Goal: Information Seeking & Learning: Learn about a topic

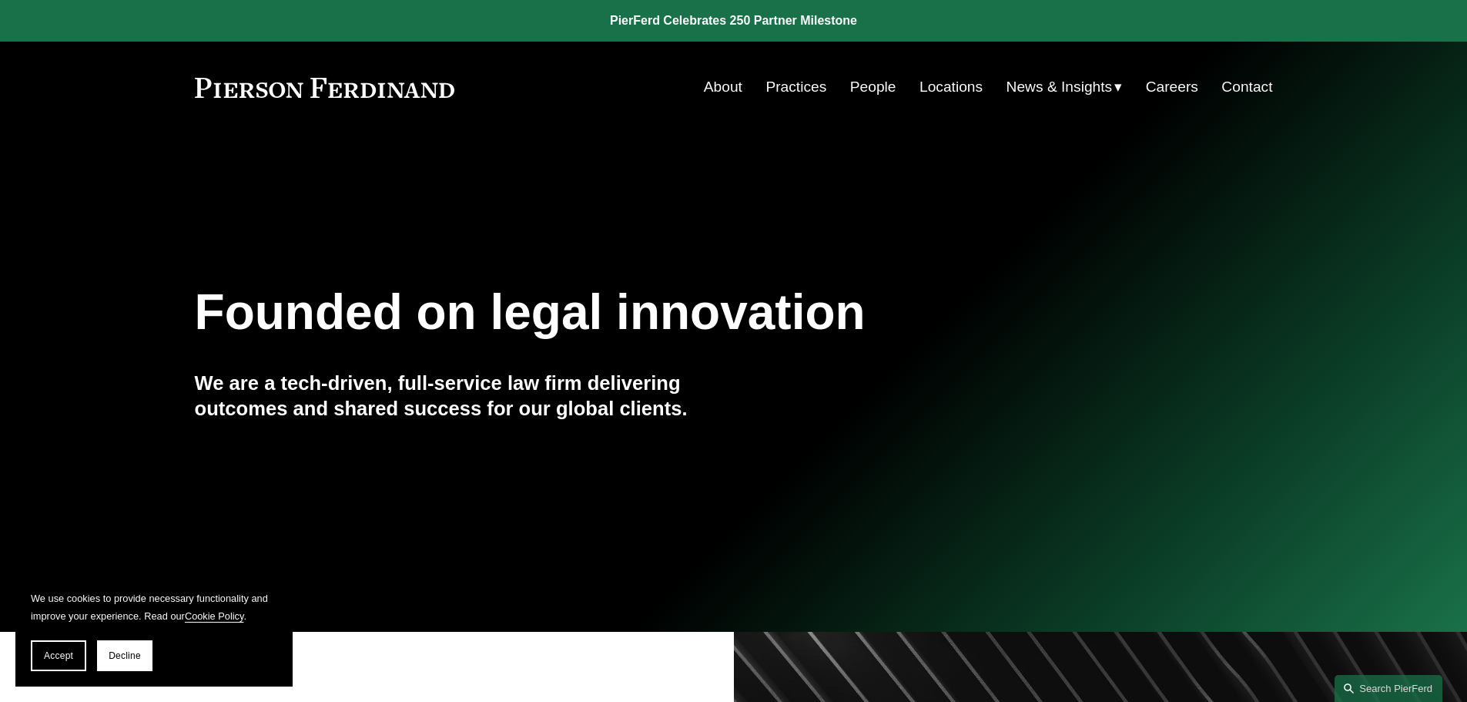
click at [726, 83] on link "About" at bounding box center [723, 86] width 39 height 29
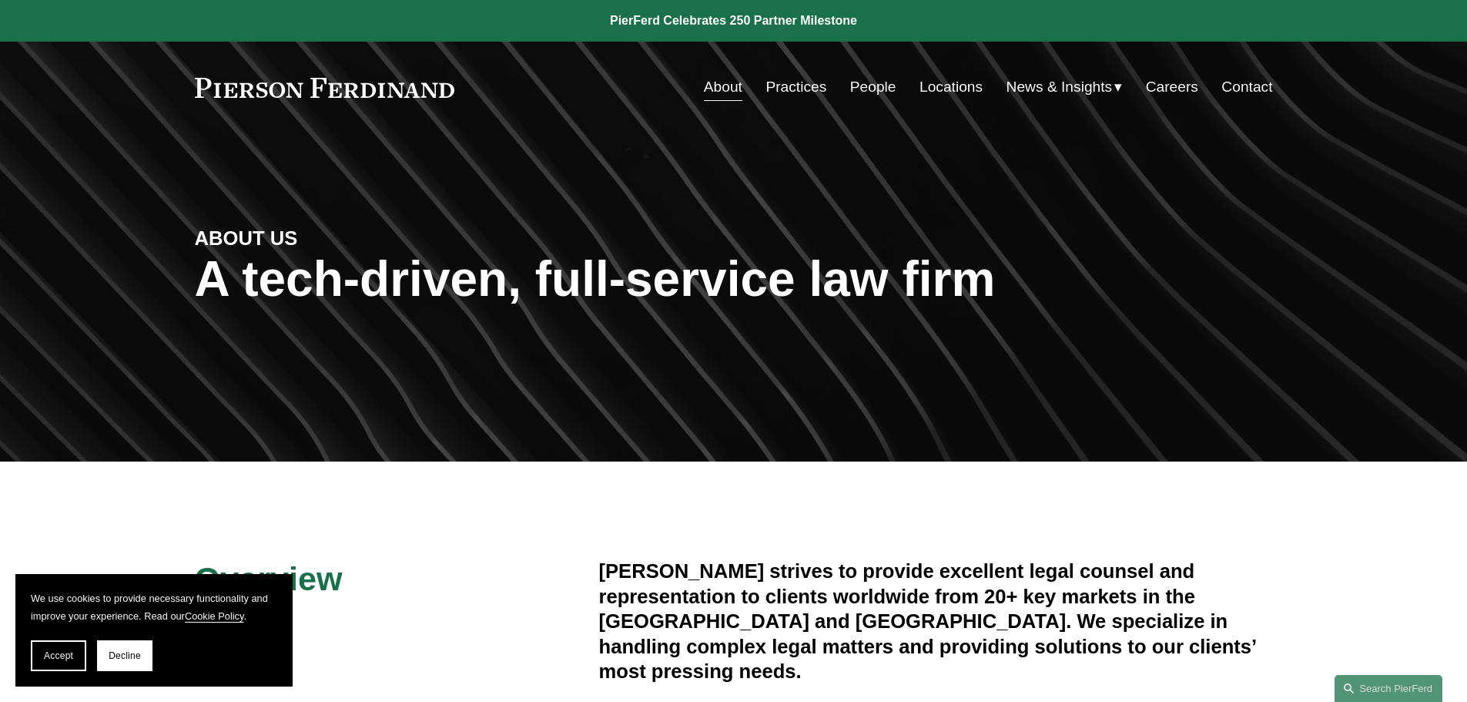
click at [355, 85] on link at bounding box center [325, 88] width 260 height 20
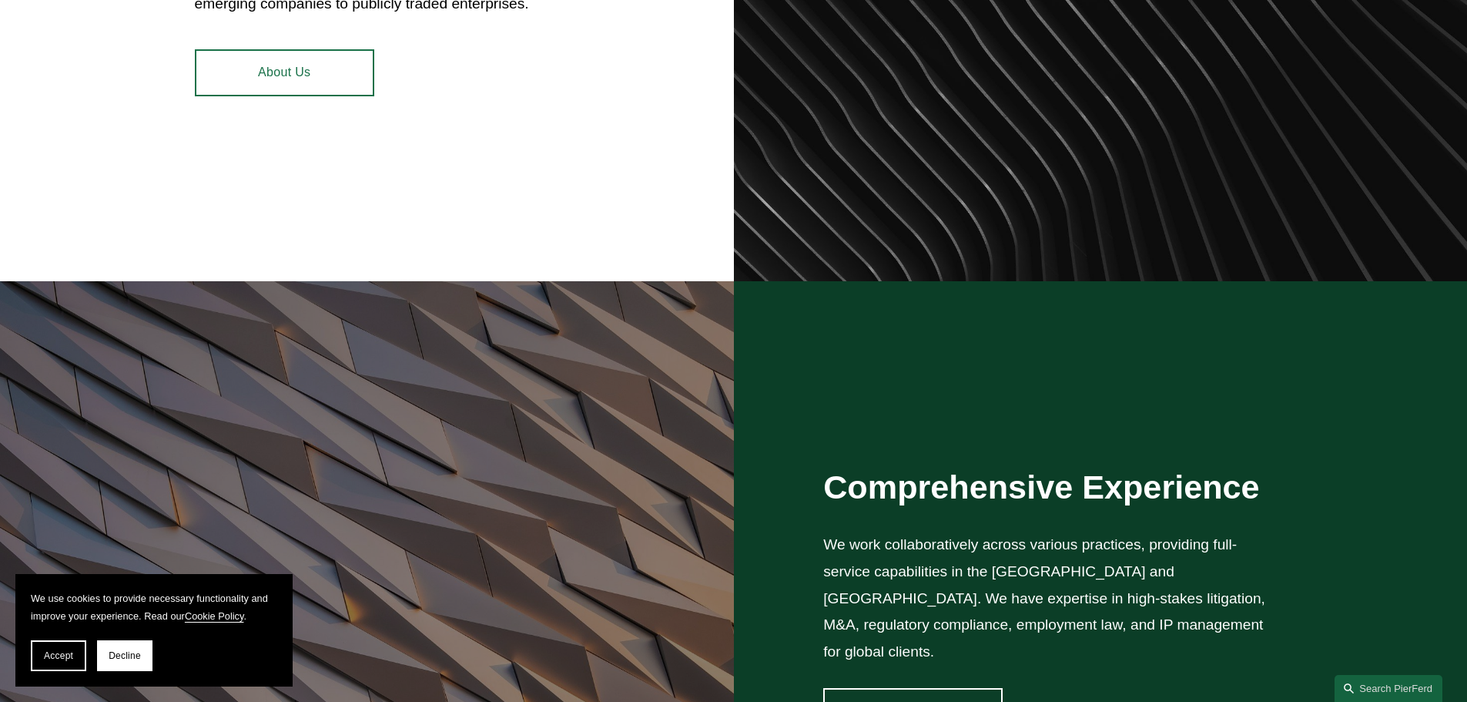
scroll to position [1101, 0]
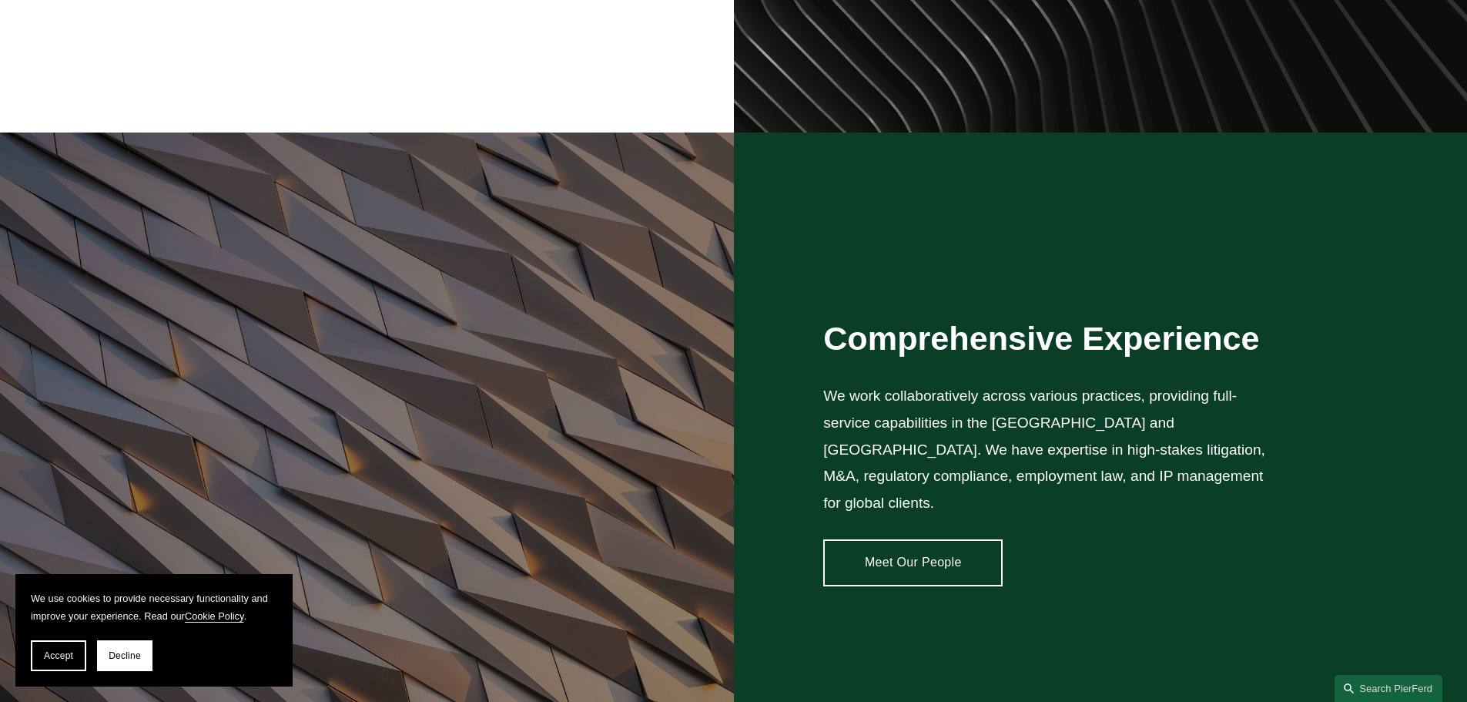
click at [930, 545] on link "Meet Our People" at bounding box center [912, 562] width 179 height 46
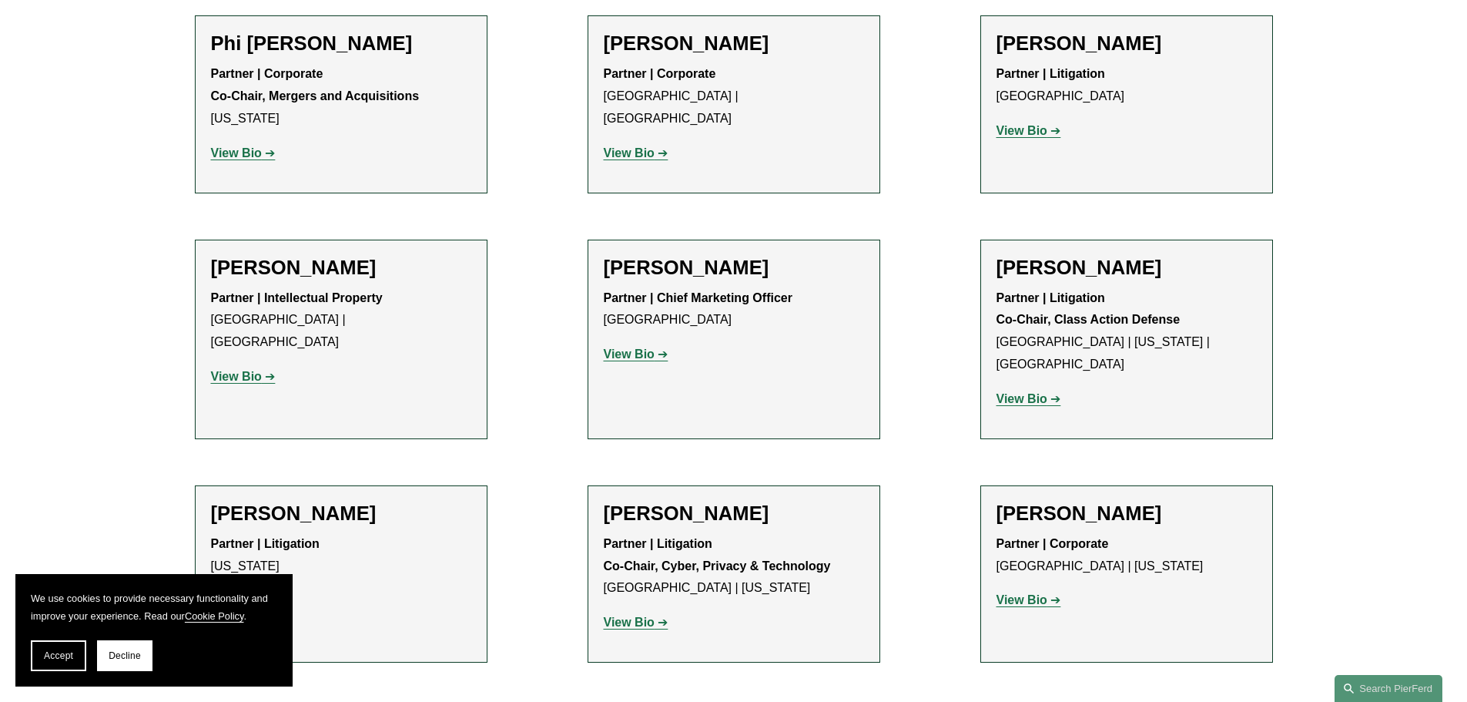
scroll to position [13829, 0]
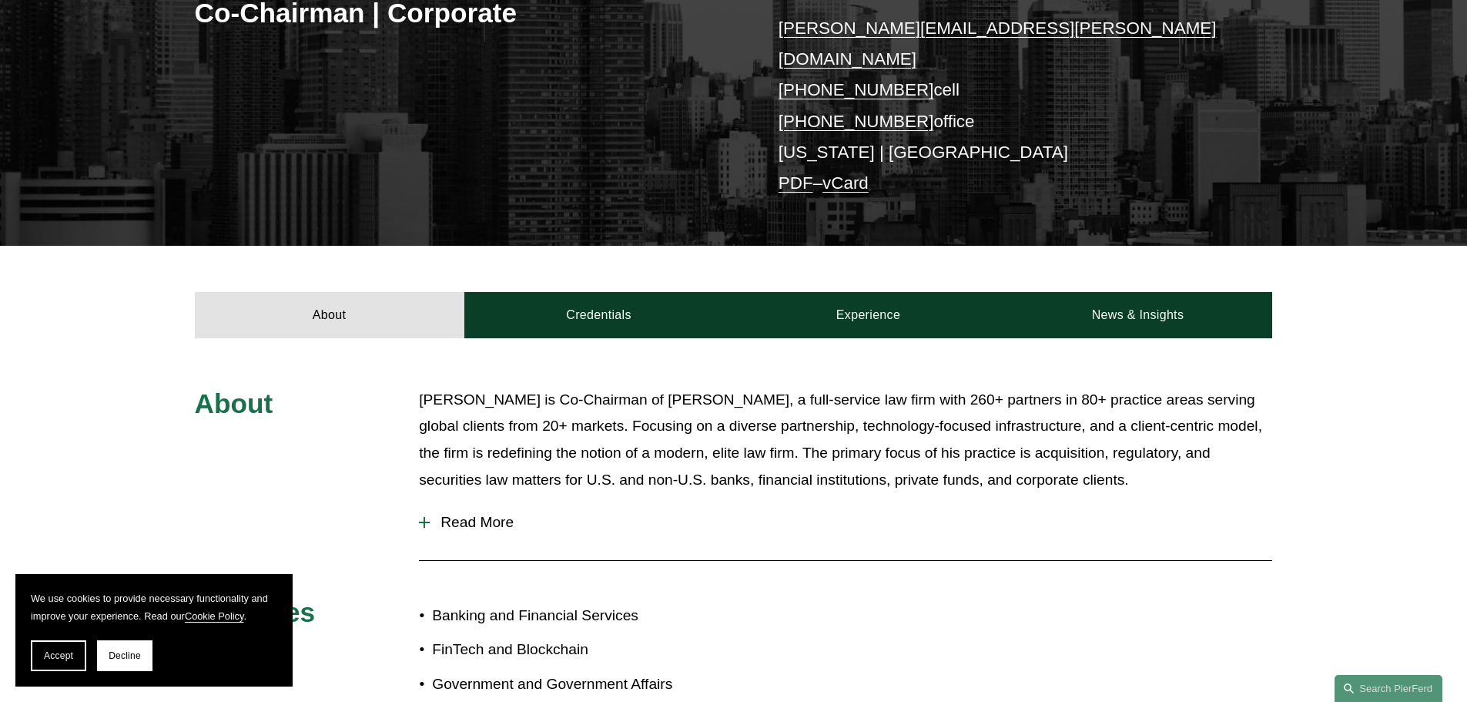
scroll to position [427, 0]
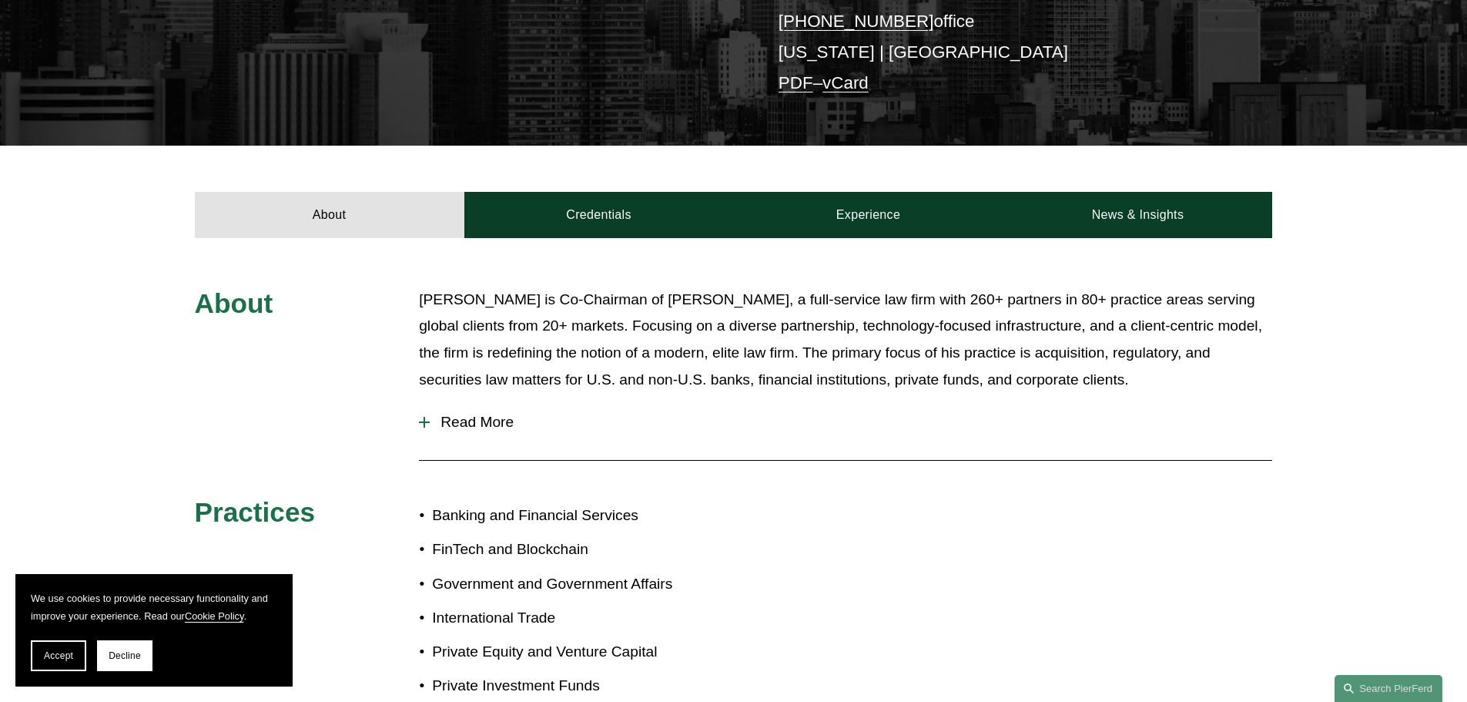
click at [424, 417] on div at bounding box center [425, 422] width 2 height 11
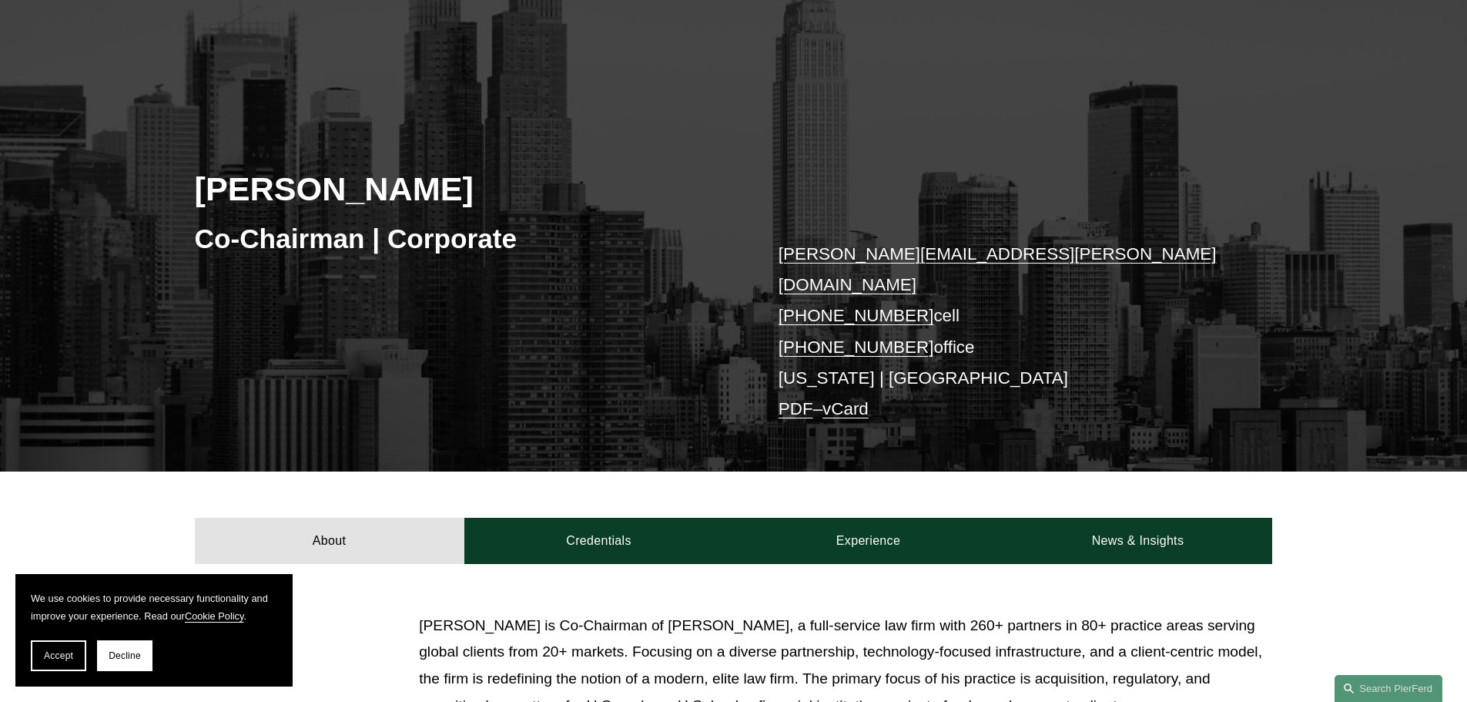
scroll to position [0, 0]
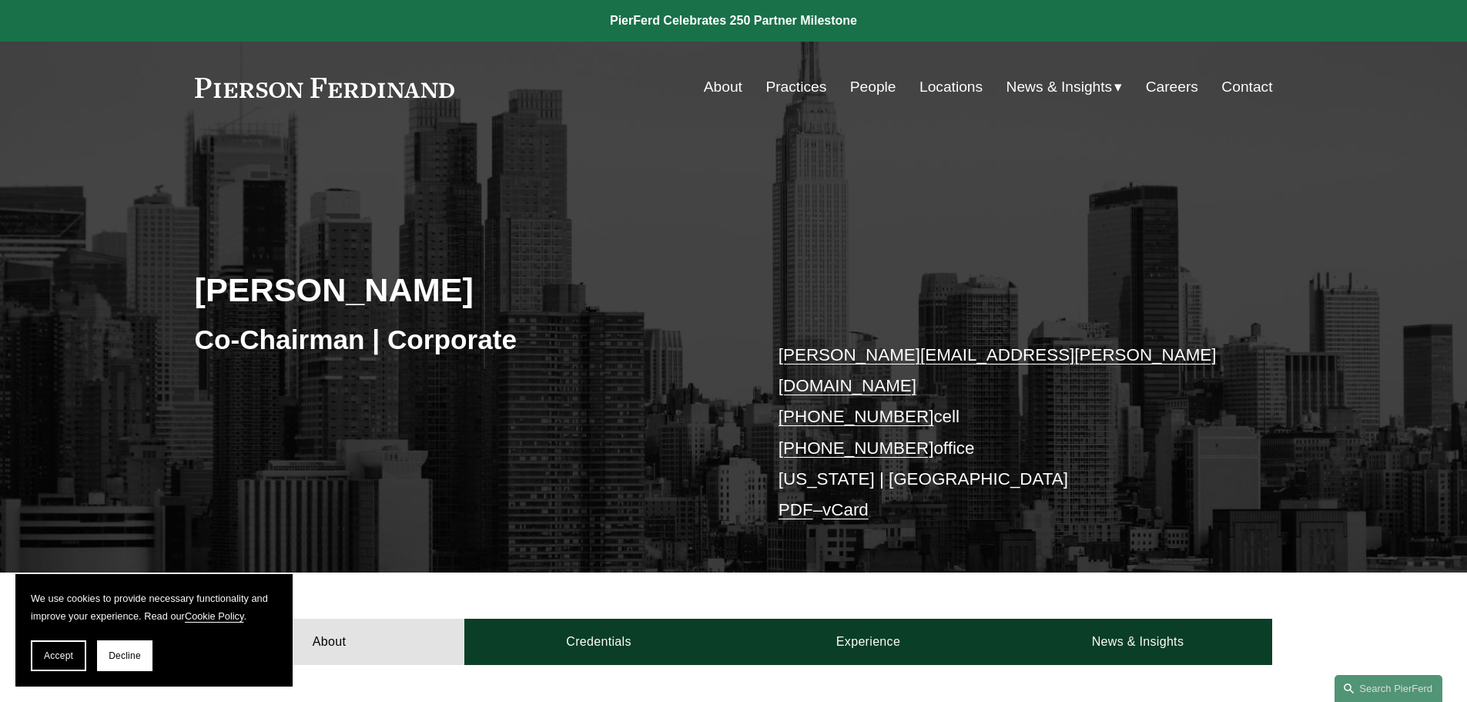
click at [791, 85] on link "Practices" at bounding box center [795, 86] width 61 height 29
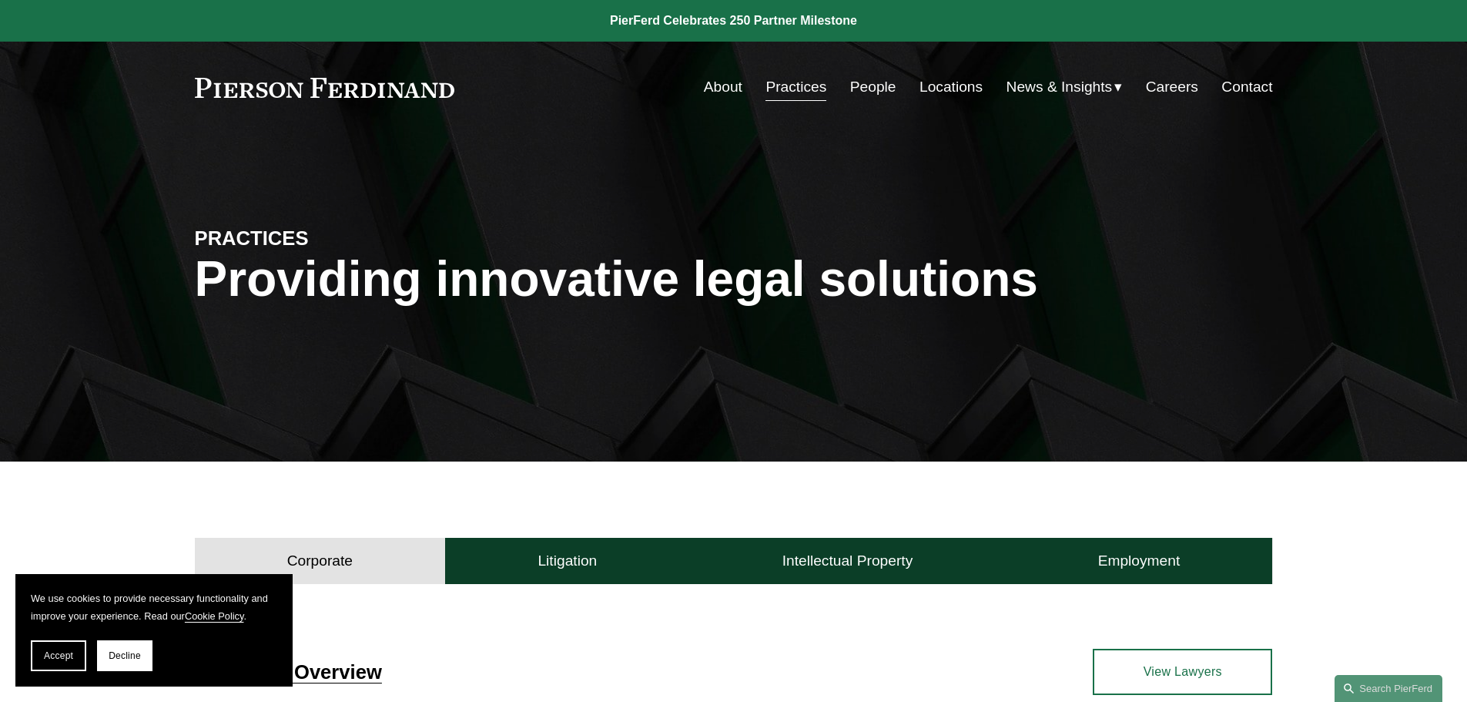
click at [928, 90] on link "Locations" at bounding box center [951, 86] width 63 height 29
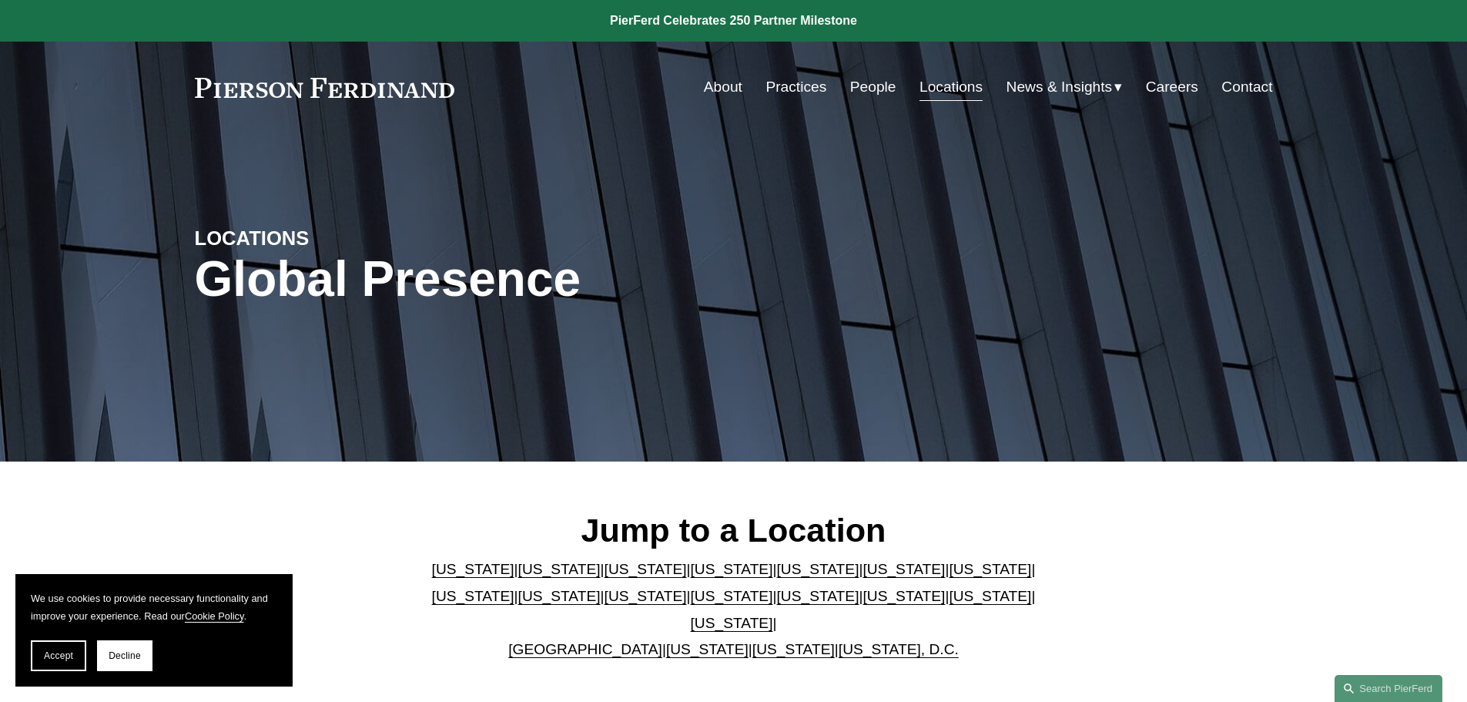
click at [691, 599] on link "[US_STATE]" at bounding box center [732, 596] width 82 height 16
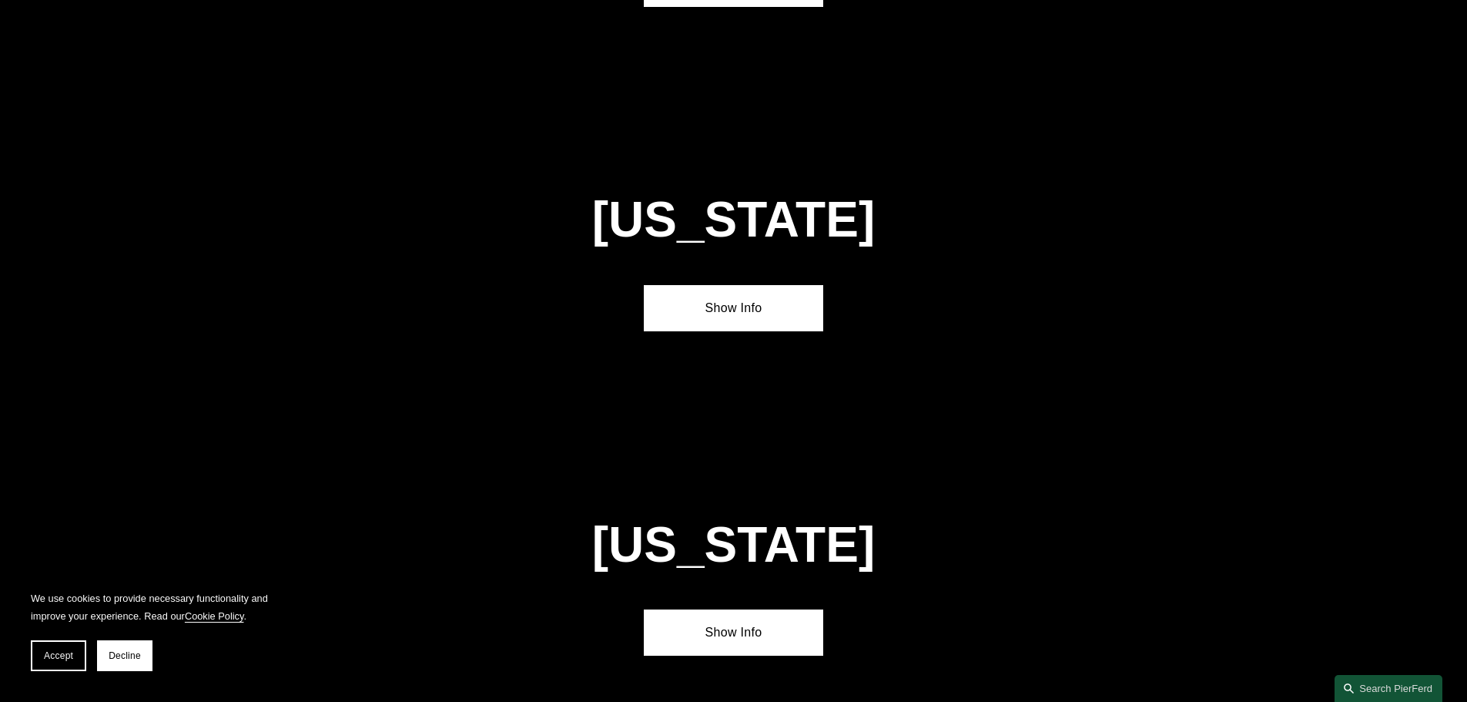
scroll to position [3944, 0]
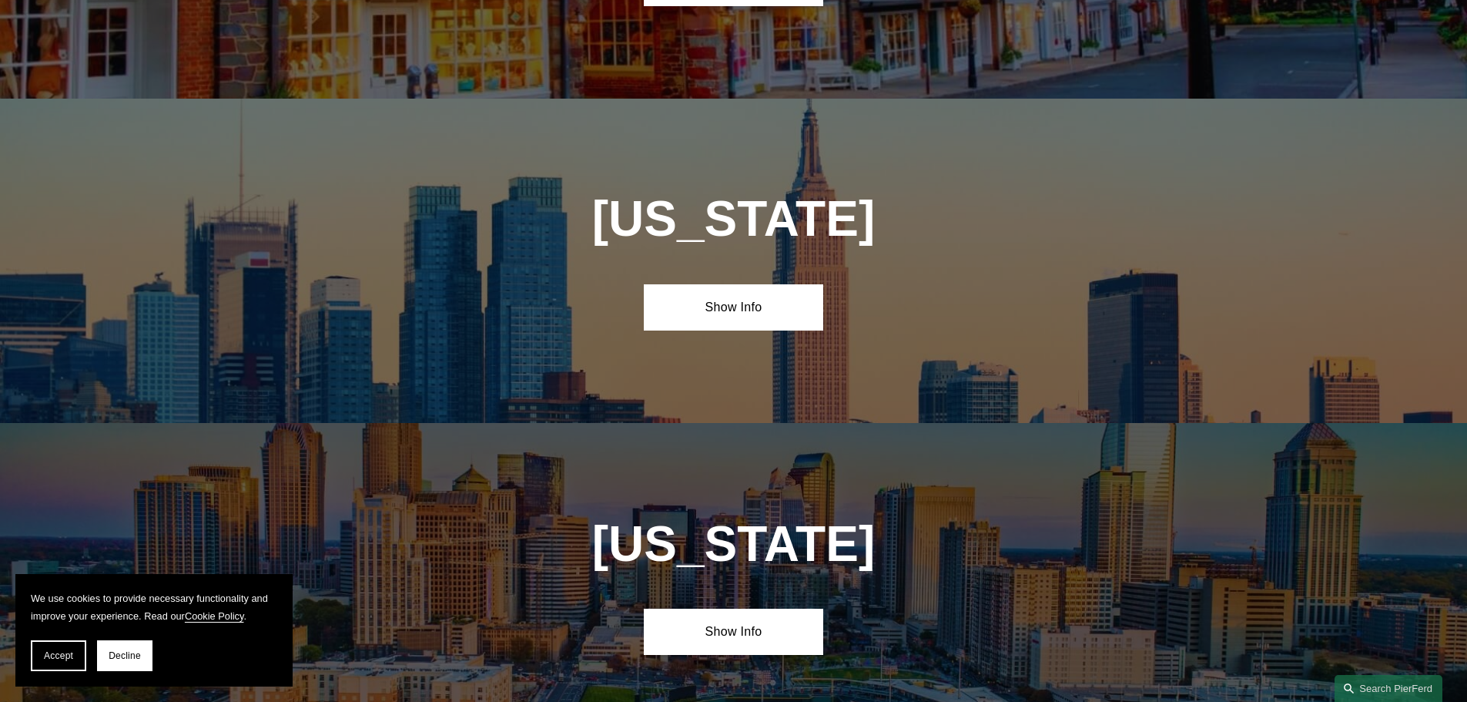
click at [732, 284] on link "Show Info" at bounding box center [733, 307] width 179 height 46
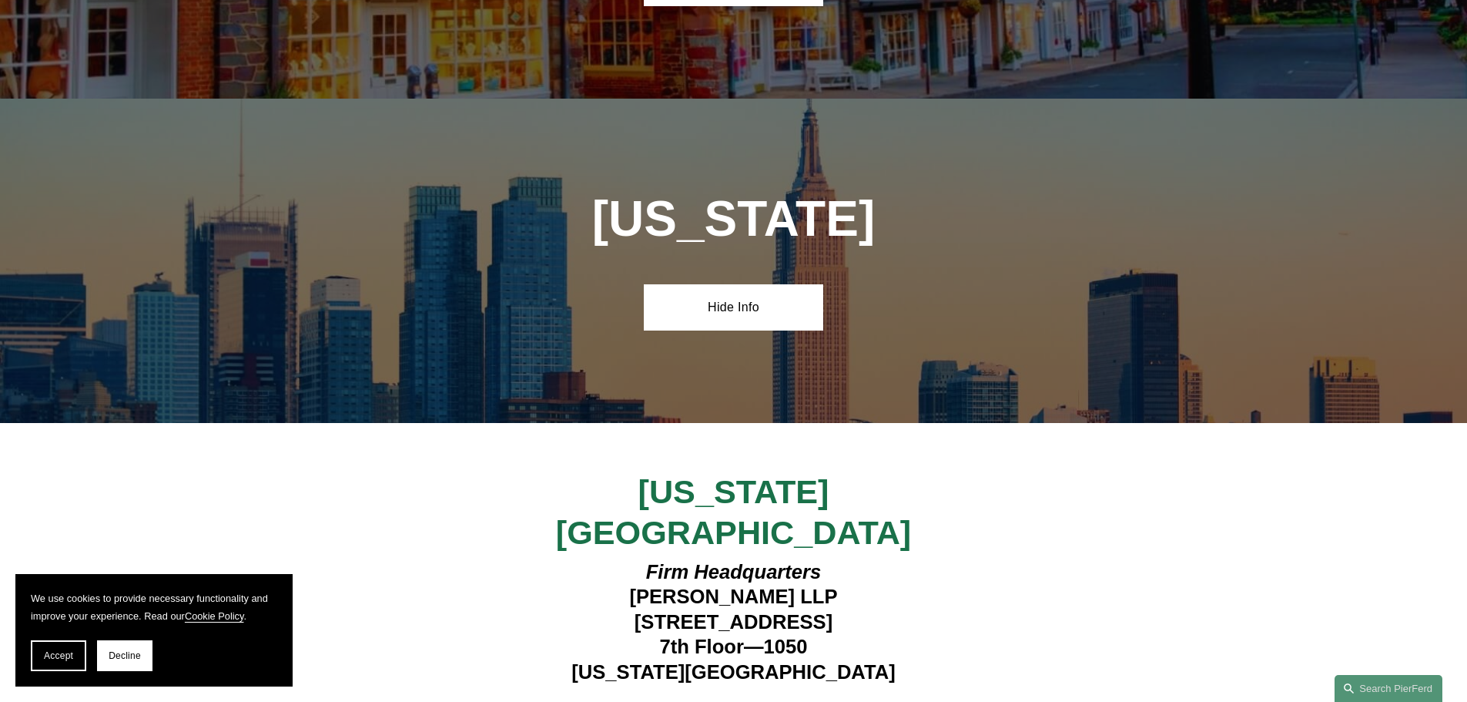
drag, startPoint x: 1251, startPoint y: 75, endPoint x: 1119, endPoint y: 2, distance: 151.3
click at [1251, 99] on div "New York Hide Info" at bounding box center [733, 261] width 1467 height 324
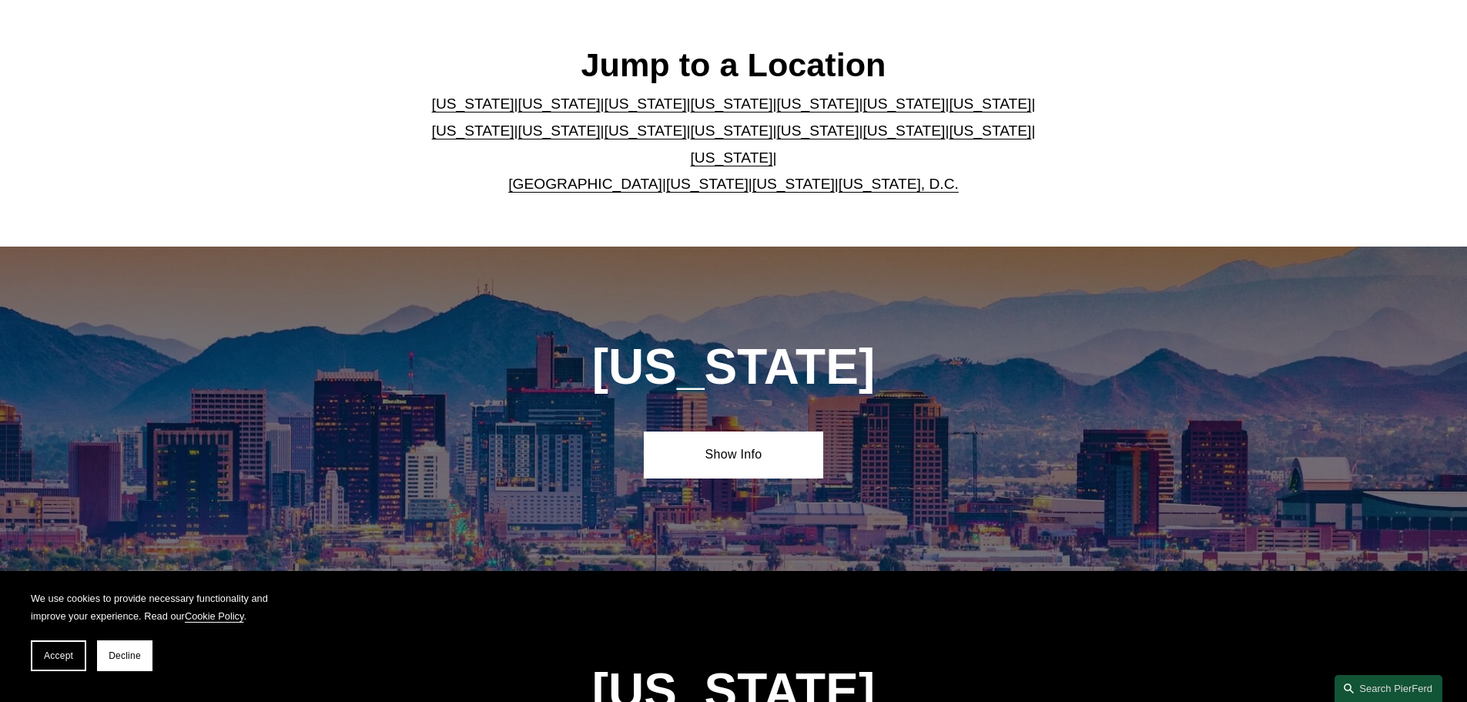
scroll to position [0, 0]
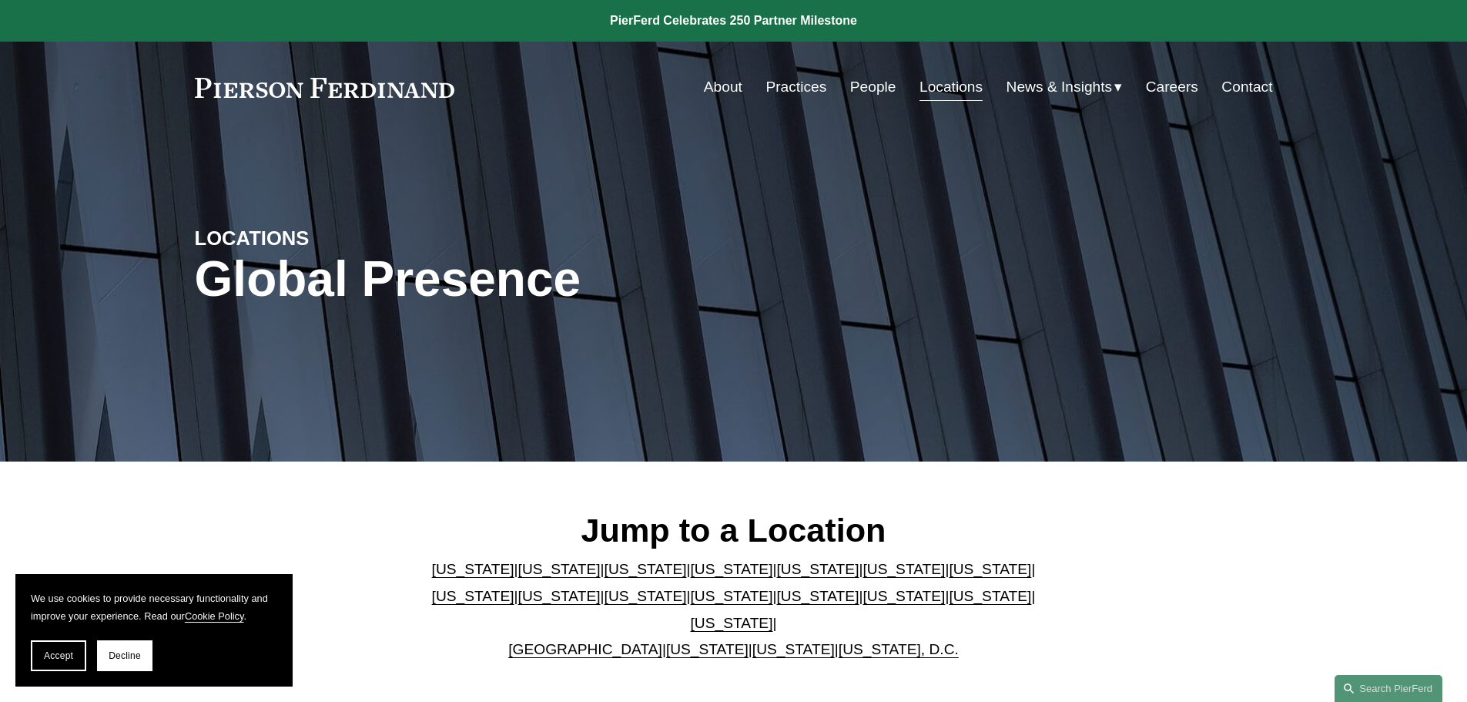
click at [864, 82] on link "People" at bounding box center [873, 86] width 46 height 29
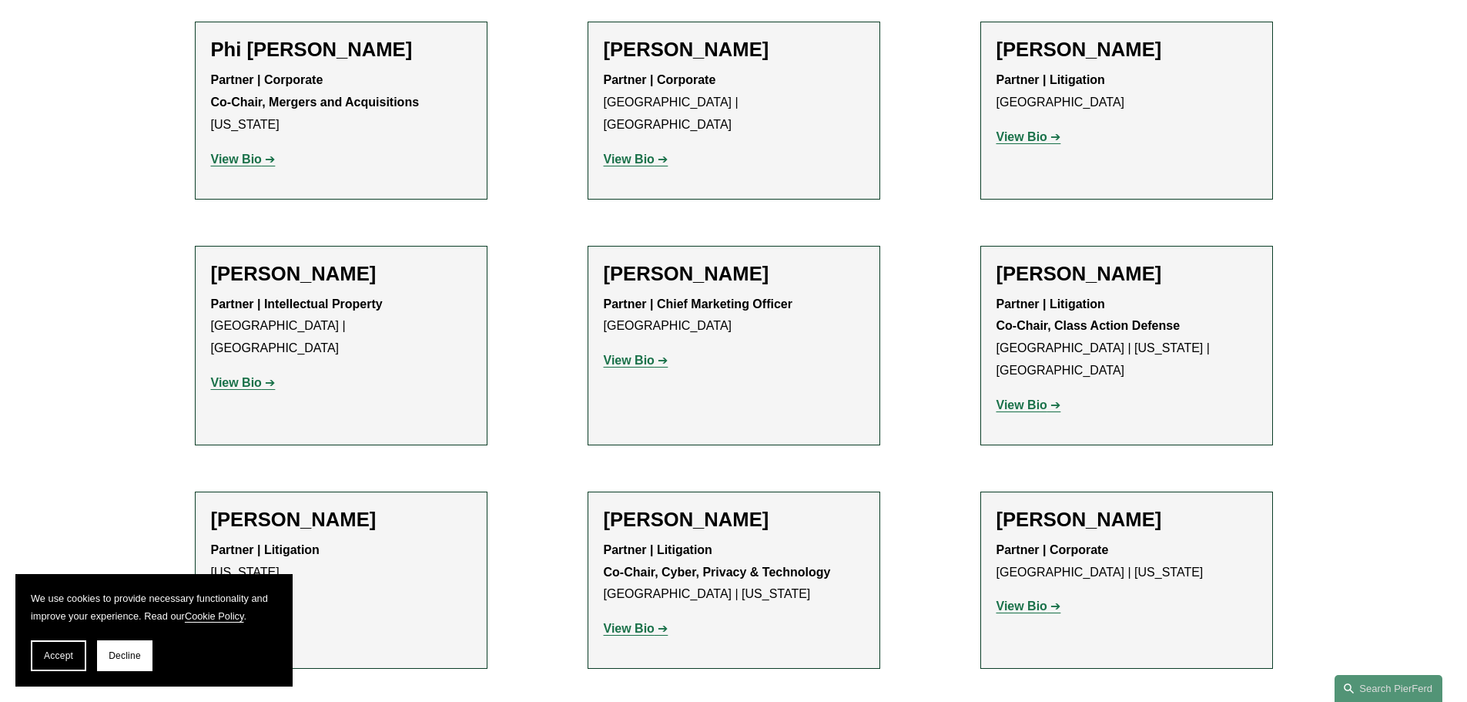
scroll to position [14118, 0]
